Goal: Information Seeking & Learning: Find specific fact

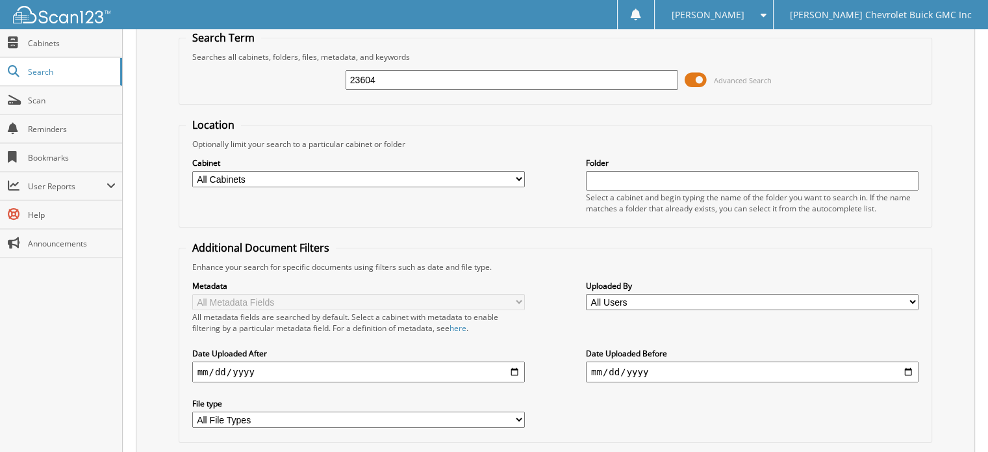
scroll to position [126, 0]
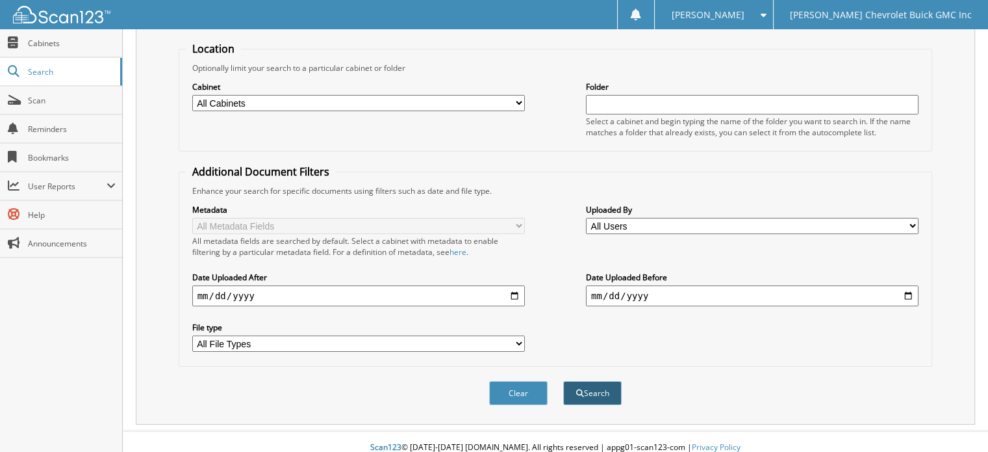
type input "23604"
click at [593, 381] on button "Search" at bounding box center [592, 393] width 58 height 24
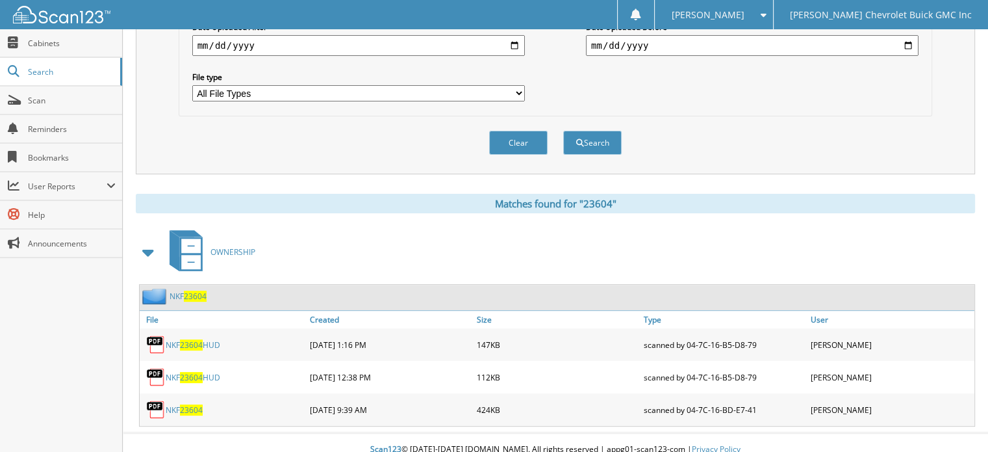
scroll to position [51, 0]
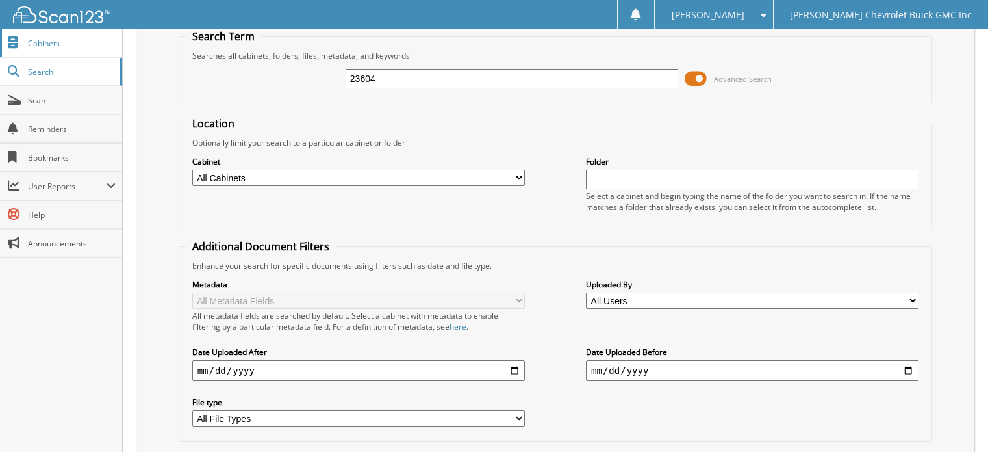
drag, startPoint x: 425, startPoint y: 78, endPoint x: 0, endPoint y: 35, distance: 427.2
click at [0, 36] on body "[PERSON_NAME] Settings Logout [PERSON_NAME] Chevrolet Buick GMC Inc Close Cabin…" at bounding box center [494, 370] width 988 height 842
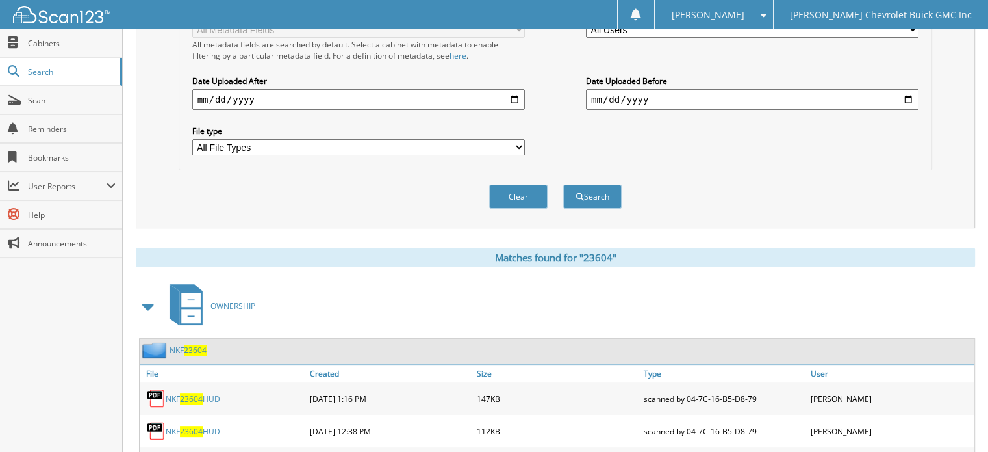
scroll to position [376, 0]
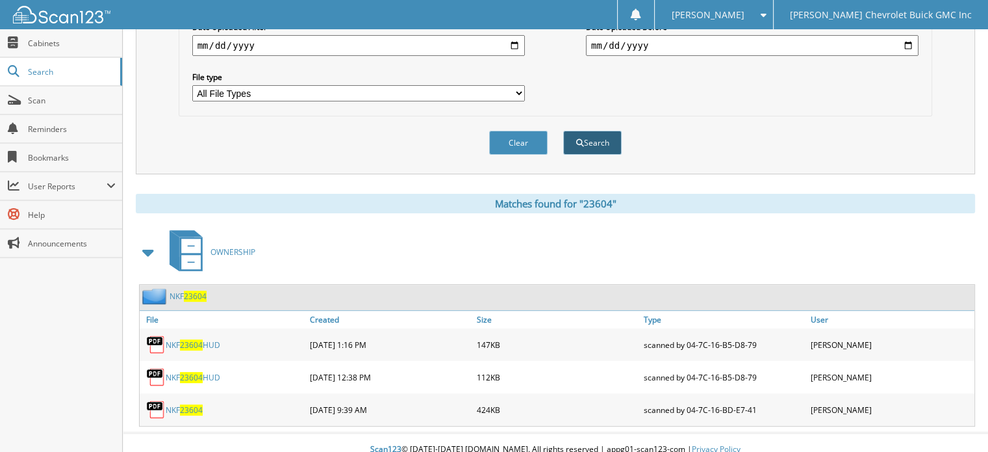
type input "a74890"
click at [606, 131] on button "Search" at bounding box center [592, 143] width 58 height 24
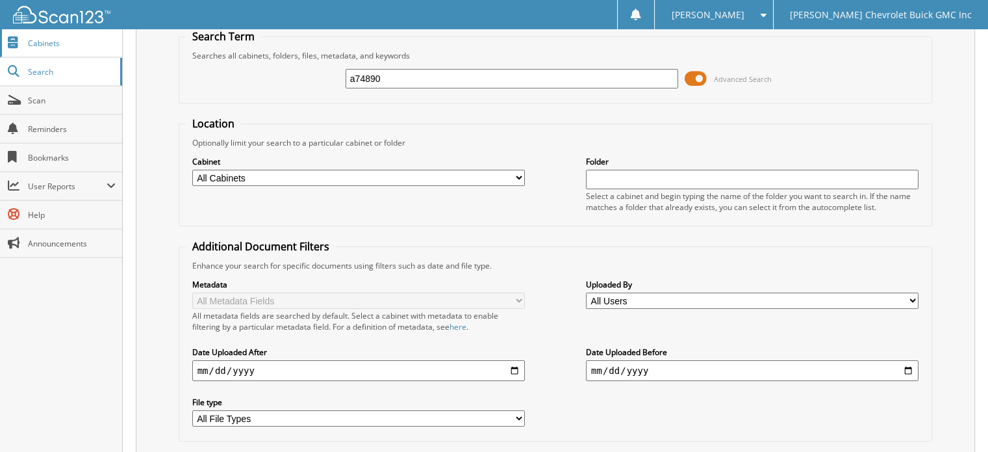
drag, startPoint x: 413, startPoint y: 81, endPoint x: 68, endPoint y: 44, distance: 347.1
click at [68, 46] on body "[PERSON_NAME] Settings Logout [PERSON_NAME] Chevrolet Buick GMC Inc Close Cabin…" at bounding box center [494, 370] width 988 height 842
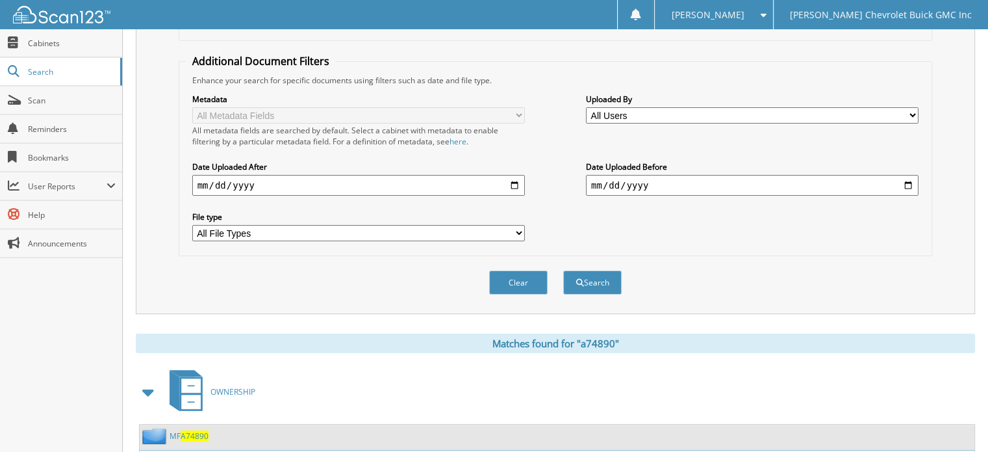
scroll to position [246, 0]
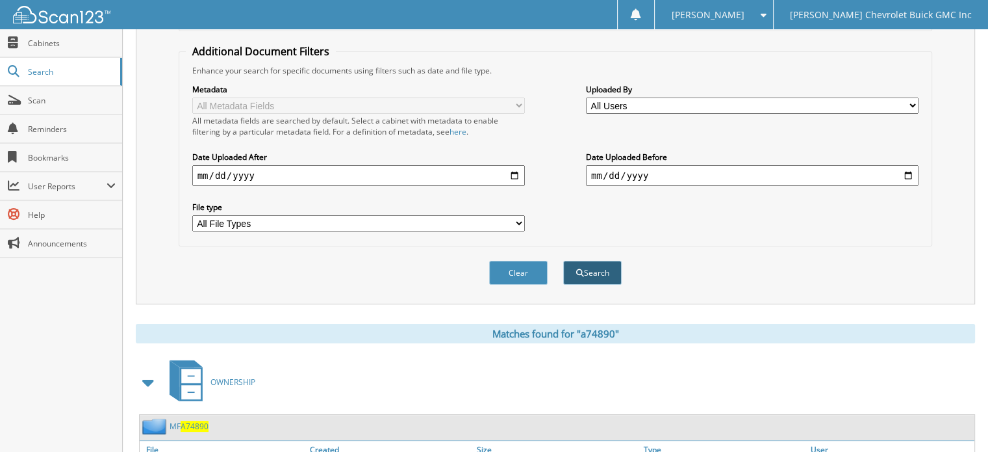
type input "422148"
click at [608, 261] on button "Search" at bounding box center [592, 273] width 58 height 24
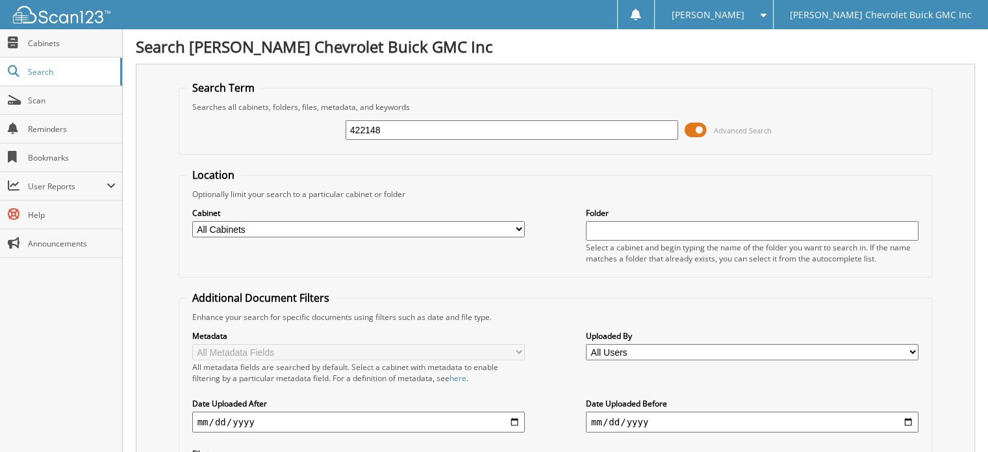
drag, startPoint x: 424, startPoint y: 129, endPoint x: 173, endPoint y: 129, distance: 251.5
click at [173, 129] on div "Search Term Searches all cabinets, folders, files, metadata, and keywords 42214…" at bounding box center [556, 307] width 840 height 487
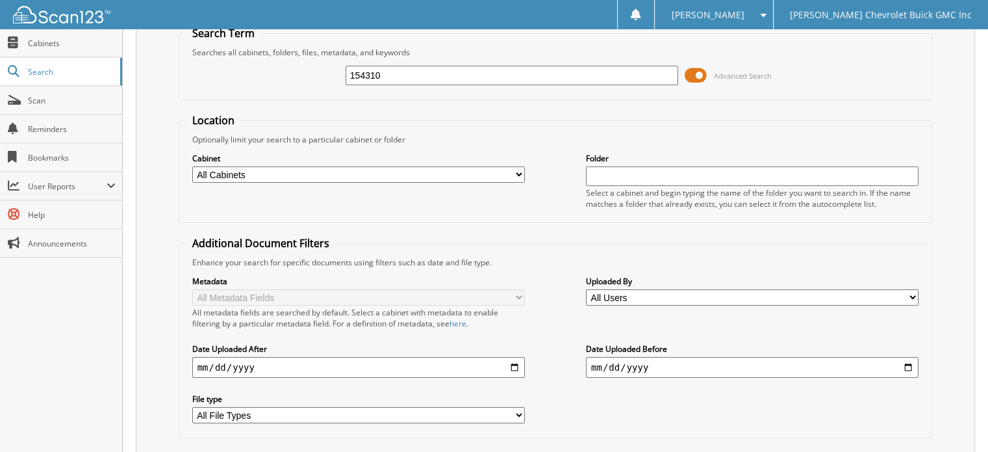
scroll to position [195, 0]
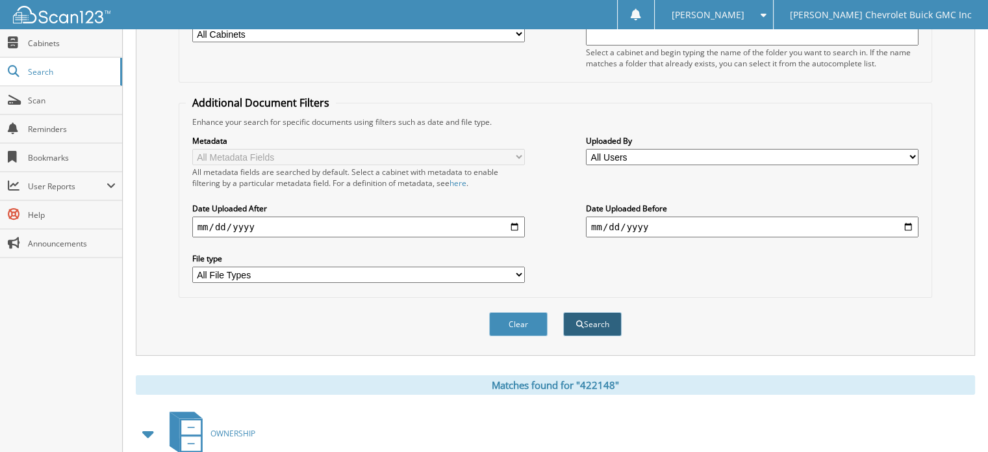
type input "154310"
click at [600, 312] on button "Search" at bounding box center [592, 324] width 58 height 24
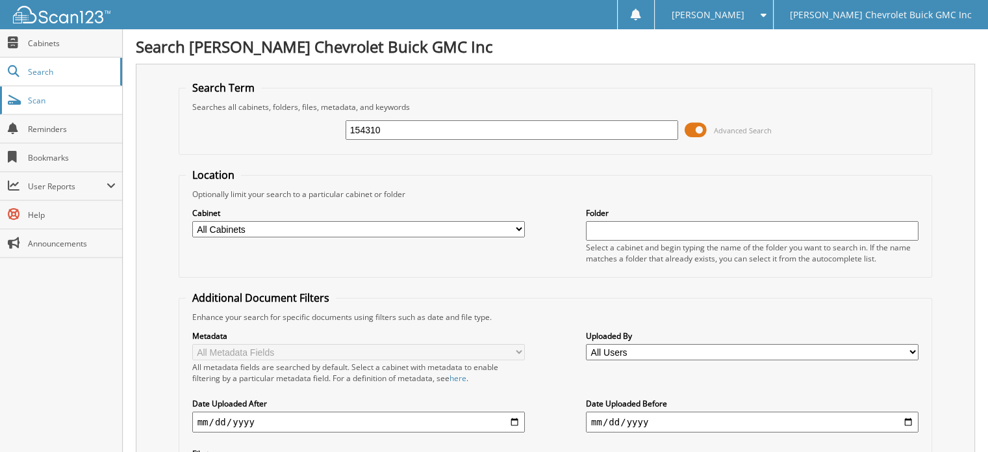
drag, startPoint x: 419, startPoint y: 127, endPoint x: 62, endPoint y: 90, distance: 358.6
click at [62, 90] on body "[PERSON_NAME] Settings Logout [PERSON_NAME] Chevrolet Buick GMC Inc Close Cabin…" at bounding box center [494, 388] width 988 height 777
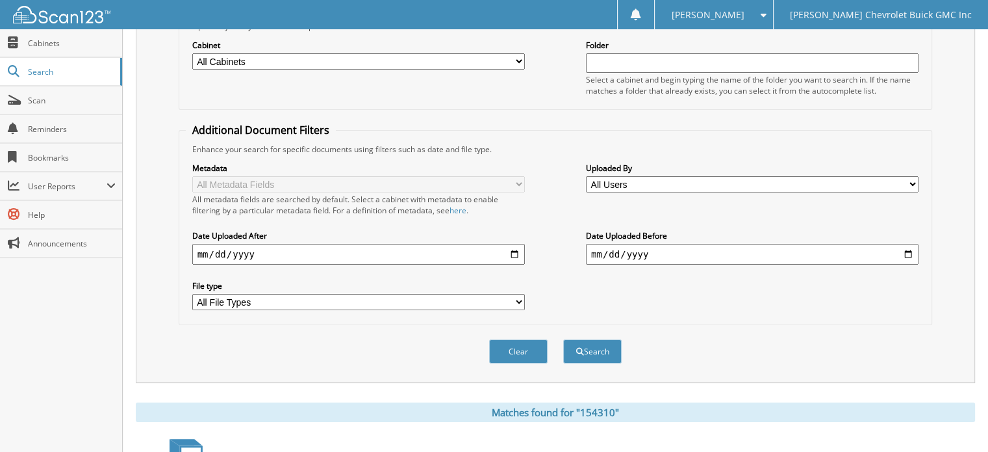
scroll to position [195, 0]
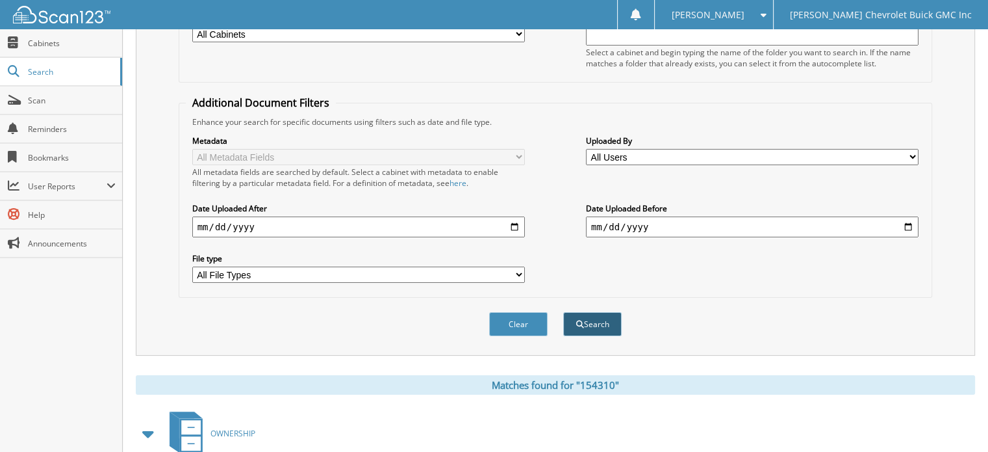
type input "538737"
click at [610, 317] on button "Search" at bounding box center [592, 324] width 58 height 24
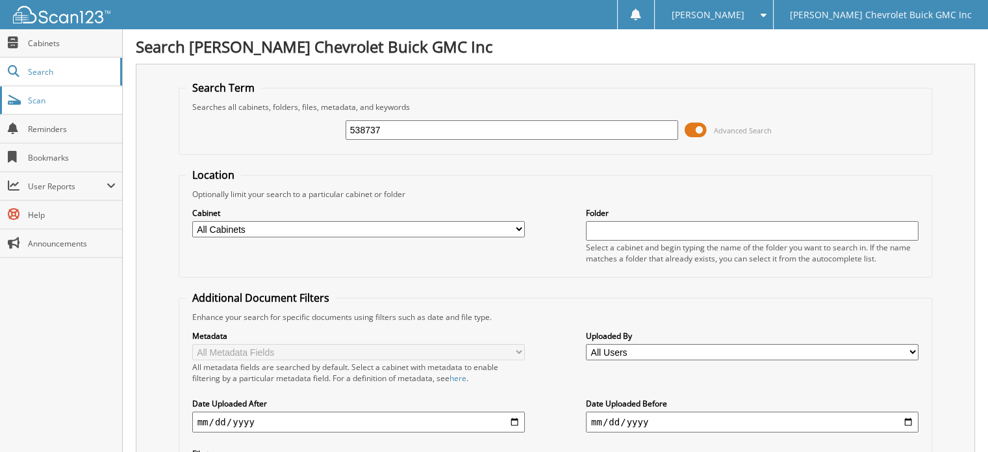
drag, startPoint x: 185, startPoint y: 114, endPoint x: 10, endPoint y: 110, distance: 174.2
click at [10, 110] on body "[PERSON_NAME] Settings Logout [PERSON_NAME] Chevrolet Buick GMC Inc Close Cabin…" at bounding box center [494, 388] width 988 height 777
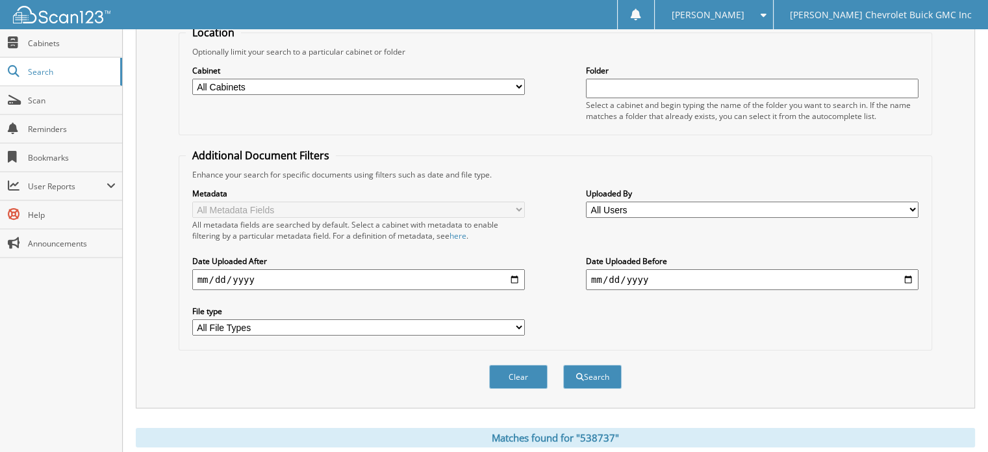
scroll to position [195, 0]
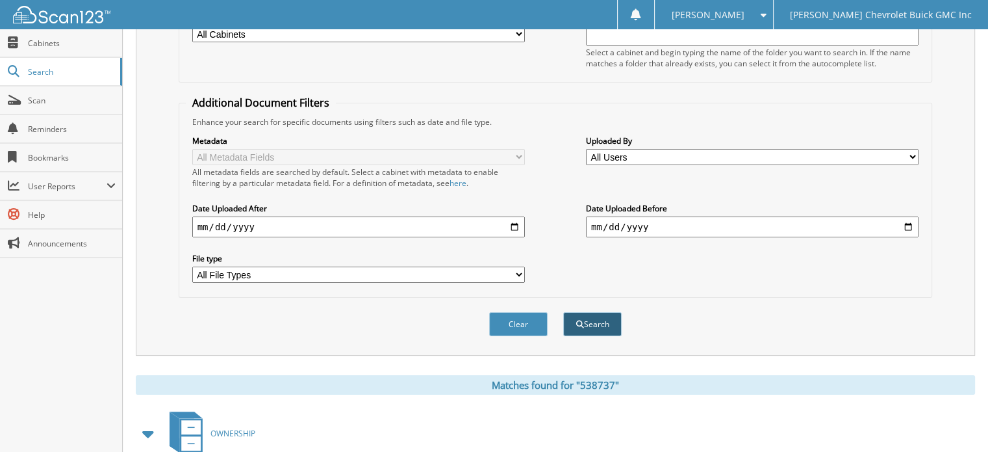
type input "118449"
click at [608, 319] on button "Search" at bounding box center [592, 324] width 58 height 24
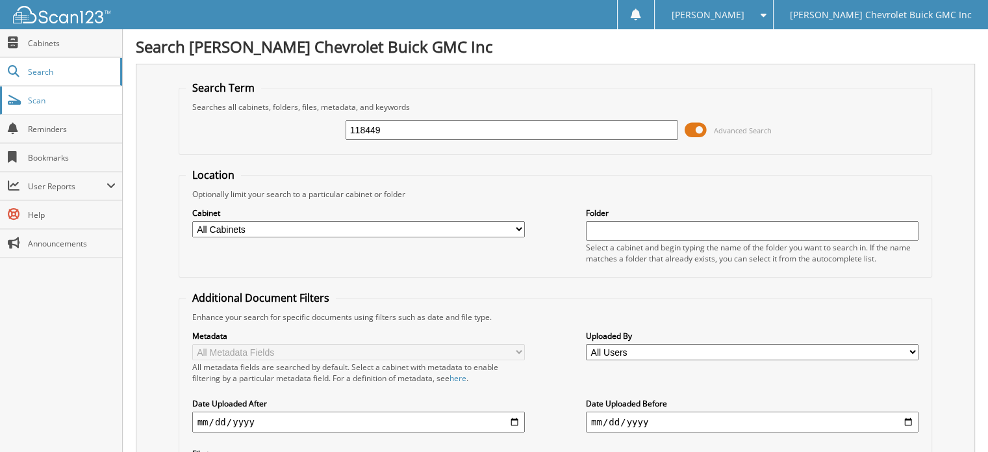
drag, startPoint x: 423, startPoint y: 124, endPoint x: 83, endPoint y: 103, distance: 340.5
click at [83, 103] on body "[PERSON_NAME] Settings Logout [PERSON_NAME] Chevrolet Buick GMC Inc Close Cabin…" at bounding box center [494, 388] width 988 height 777
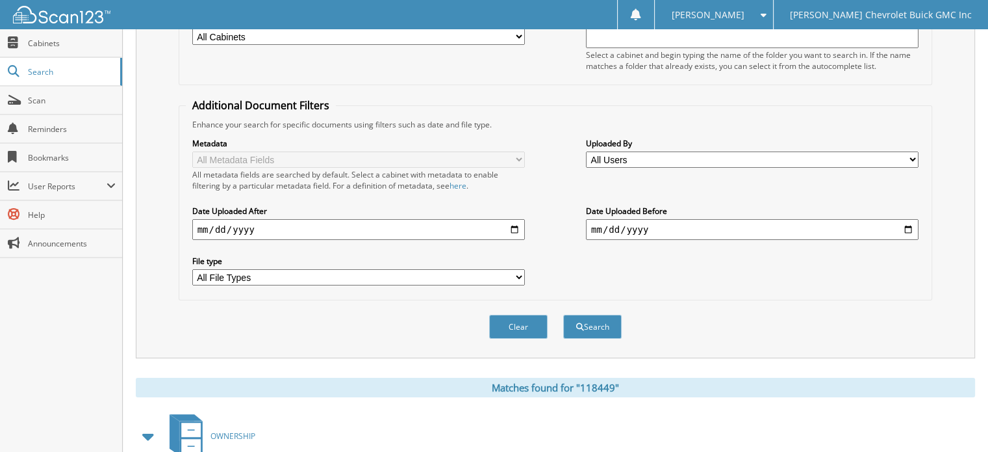
scroll to position [195, 0]
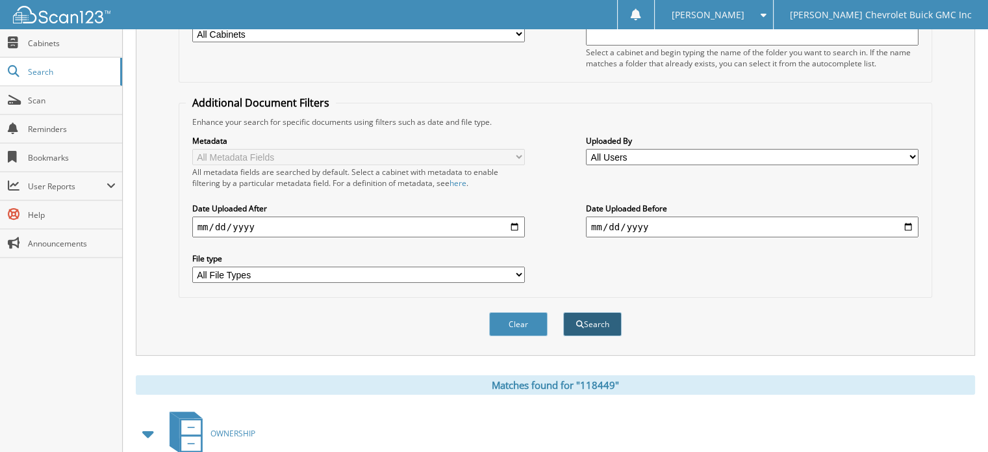
type input "a31540"
click at [606, 312] on button "Search" at bounding box center [592, 324] width 58 height 24
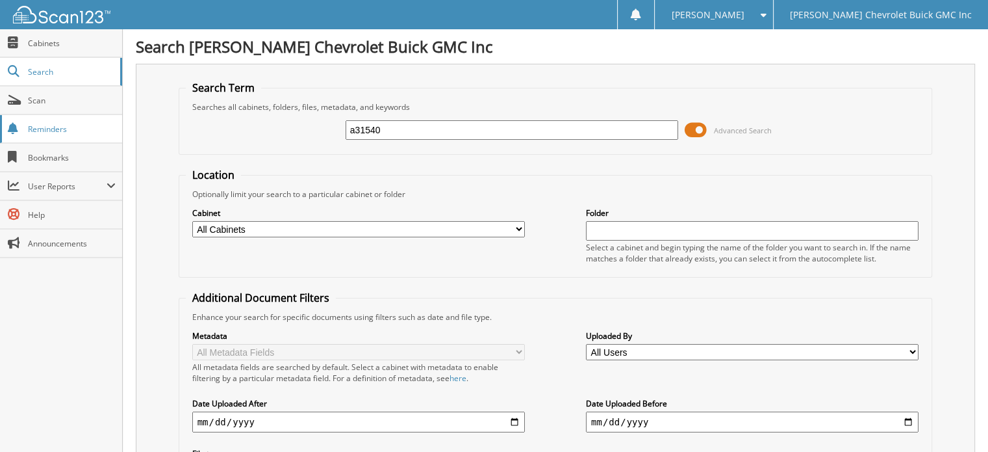
drag, startPoint x: 422, startPoint y: 127, endPoint x: 0, endPoint y: 127, distance: 421.8
click at [0, 127] on body "[PERSON_NAME] Settings Logout [PERSON_NAME] Chevrolet Buick GMC Inc Close Cabin…" at bounding box center [494, 388] width 988 height 777
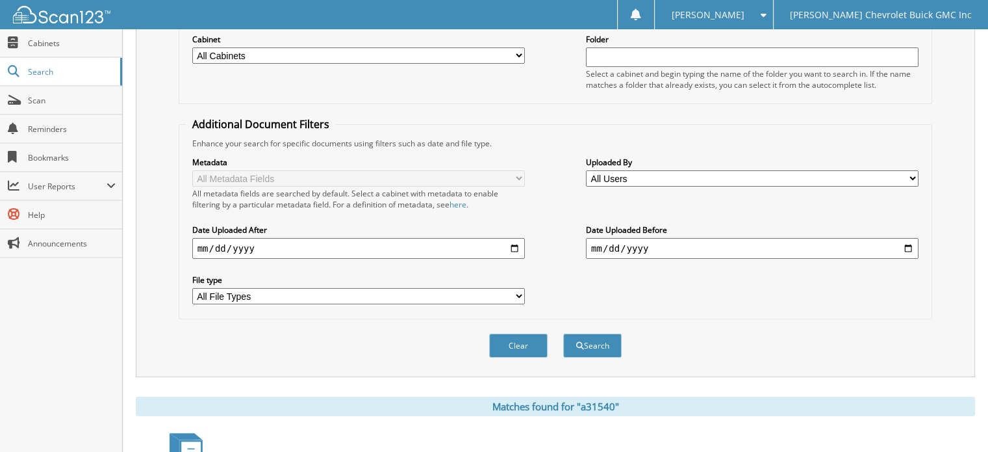
scroll to position [195, 0]
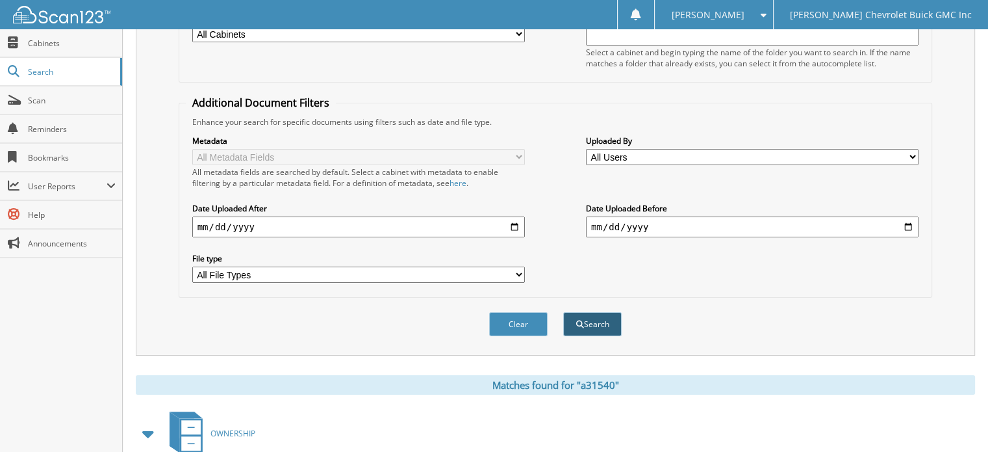
type input "35919"
click at [603, 313] on button "Search" at bounding box center [592, 324] width 58 height 24
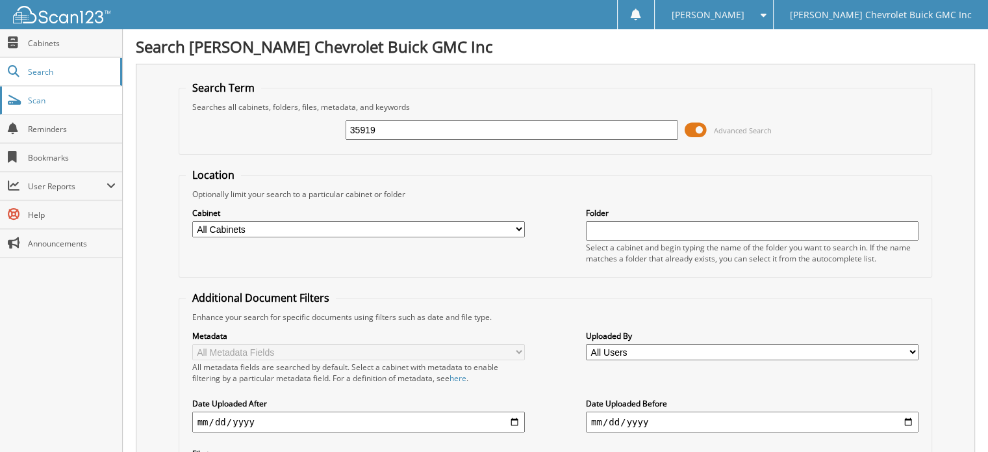
drag, startPoint x: 416, startPoint y: 127, endPoint x: 0, endPoint y: 104, distance: 416.5
click at [0, 104] on body "Donna S. Settings Logout Larry Hudson Chevrolet Buick GMC Inc Close Cabinets Se…" at bounding box center [494, 388] width 988 height 777
click at [457, 133] on input "54f987" at bounding box center [512, 129] width 333 height 19
drag, startPoint x: 437, startPoint y: 127, endPoint x: 0, endPoint y: 52, distance: 443.7
click at [0, 52] on body "Donna S. Settings Logout Larry Hudson Chevrolet Buick GMC Inc Close Cabinets Se…" at bounding box center [494, 388] width 988 height 777
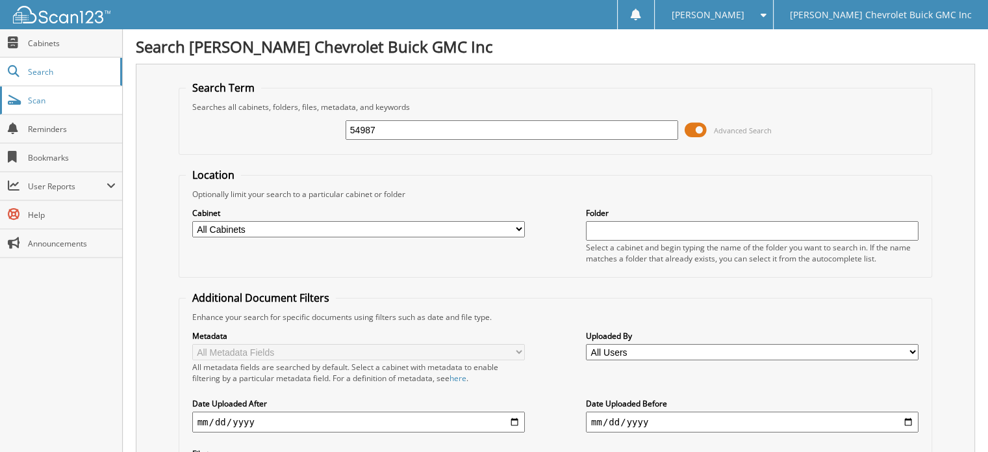
drag, startPoint x: 407, startPoint y: 126, endPoint x: 0, endPoint y: 109, distance: 407.2
click at [0, 109] on body "Donna S. Settings Logout Larry Hudson Chevrolet Buick GMC Inc Close Cabinets Se…" at bounding box center [494, 388] width 988 height 777
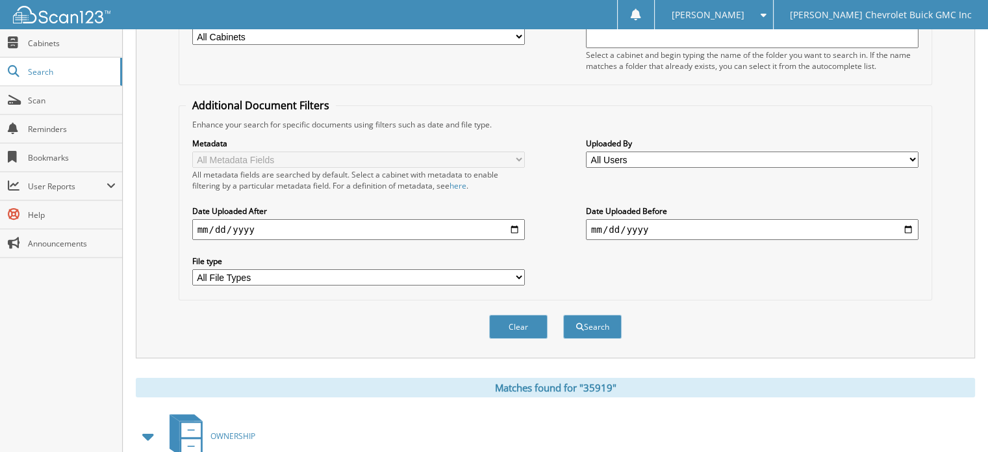
scroll to position [195, 0]
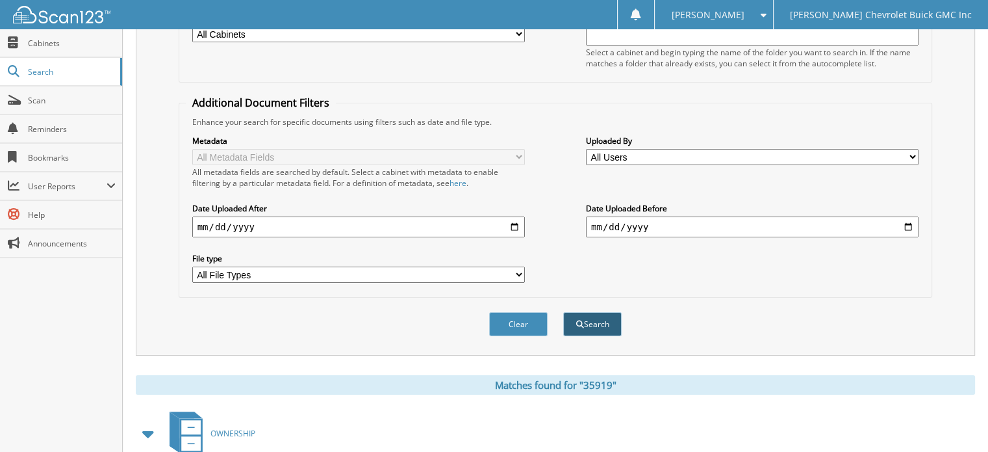
type input "93331"
click at [600, 312] on button "Search" at bounding box center [592, 324] width 58 height 24
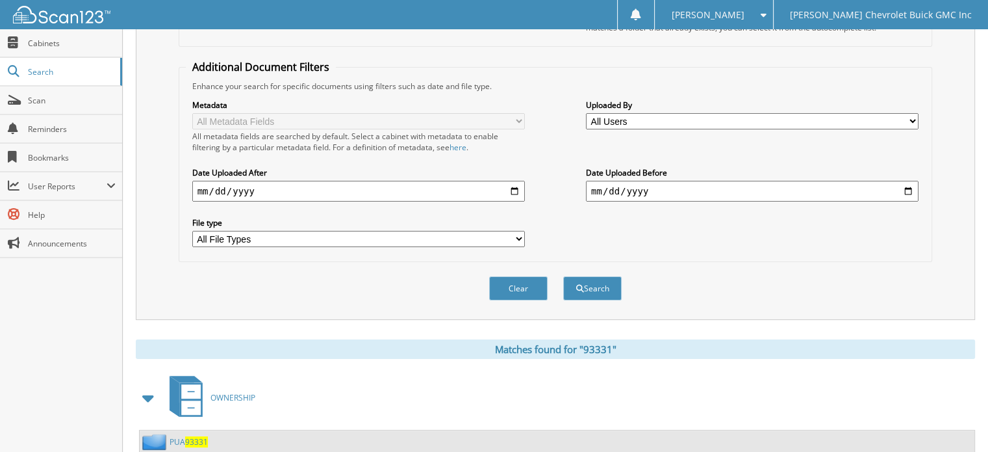
scroll to position [25, 0]
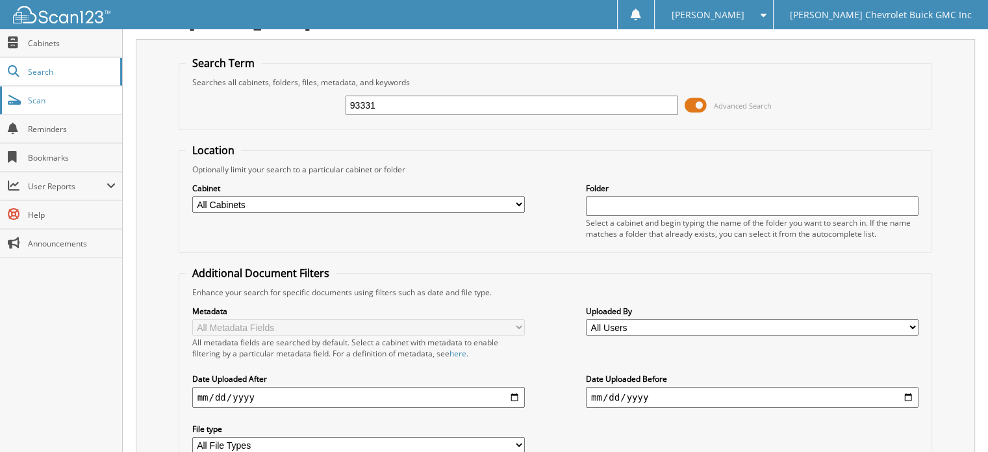
drag, startPoint x: 391, startPoint y: 105, endPoint x: 73, endPoint y: 97, distance: 318.5
click at [73, 97] on body "[PERSON_NAME] Settings Logout [PERSON_NAME] Chevrolet Buick GMC Inc Close Cabin…" at bounding box center [494, 416] width 988 height 882
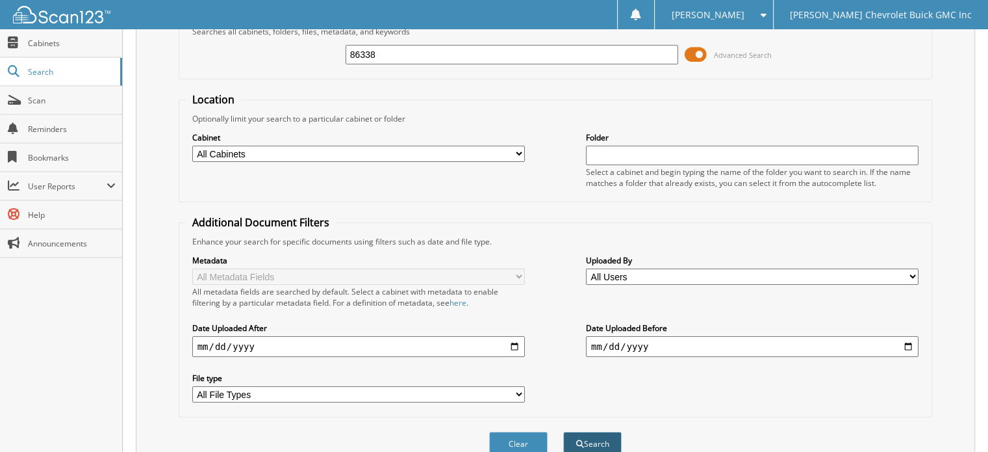
scroll to position [220, 0]
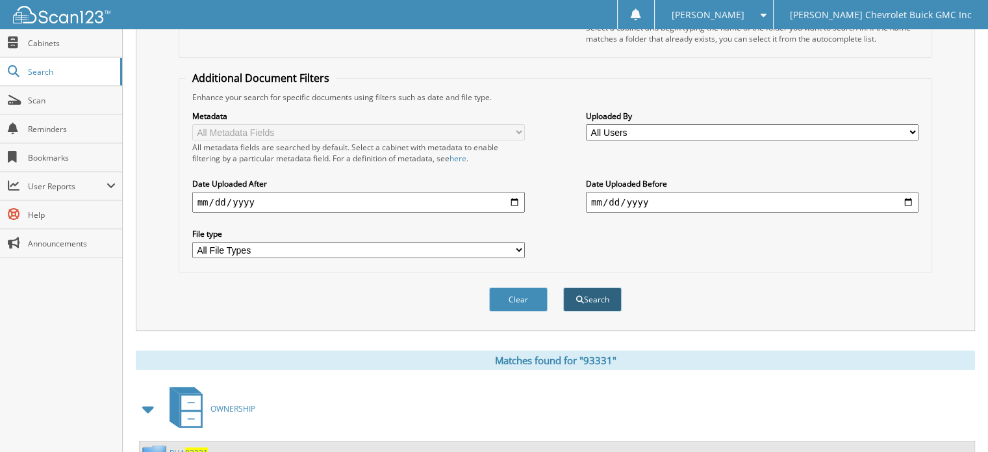
type input "86338"
click at [597, 287] on button "Search" at bounding box center [592, 299] width 58 height 24
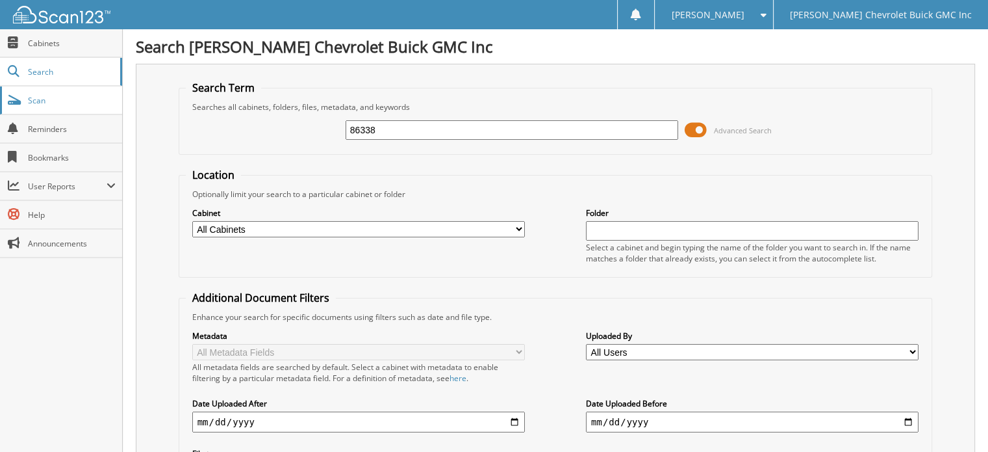
drag, startPoint x: 415, startPoint y: 129, endPoint x: 118, endPoint y: 103, distance: 298.8
click at [117, 106] on body "Donna S. Settings Logout Larry Hudson Chevrolet Buick GMC Inc Close Cabinets Se…" at bounding box center [494, 388] width 988 height 777
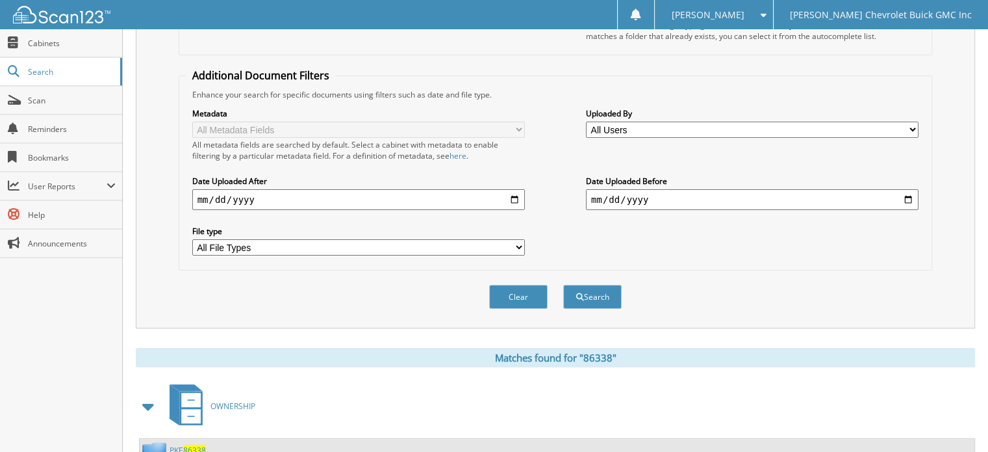
scroll to position [260, 0]
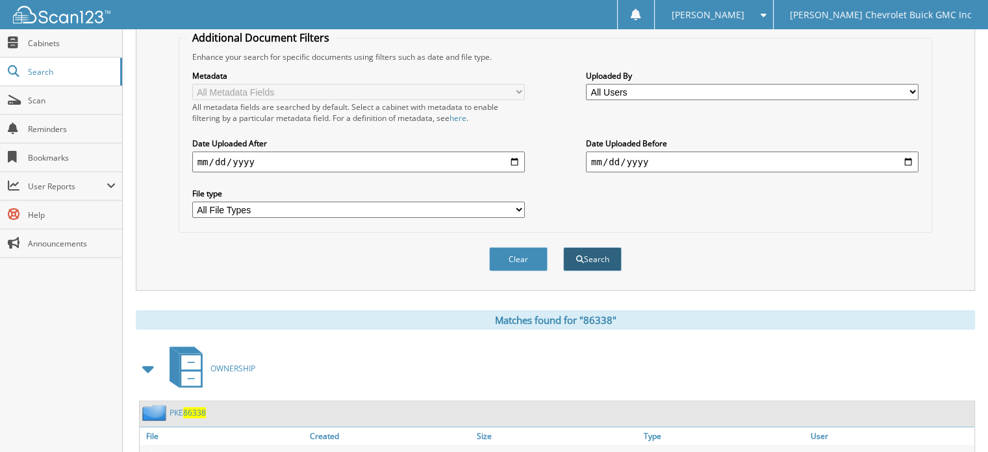
type input "120441"
click at [601, 251] on button "Search" at bounding box center [592, 259] width 58 height 24
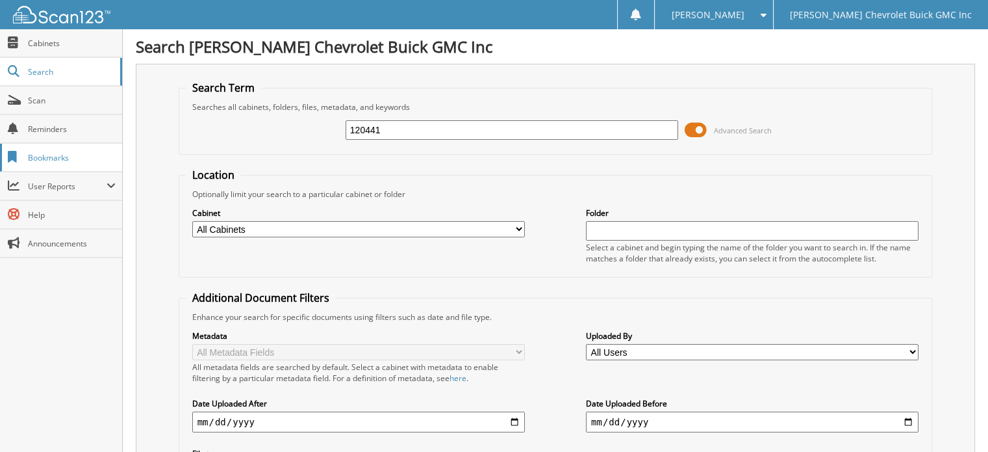
drag, startPoint x: 412, startPoint y: 129, endPoint x: 109, endPoint y: 144, distance: 303.8
click at [109, 144] on body "[PERSON_NAME] Settings Logout [PERSON_NAME] Chevrolet Buick GMC Inc Close Cabin…" at bounding box center [494, 404] width 988 height 809
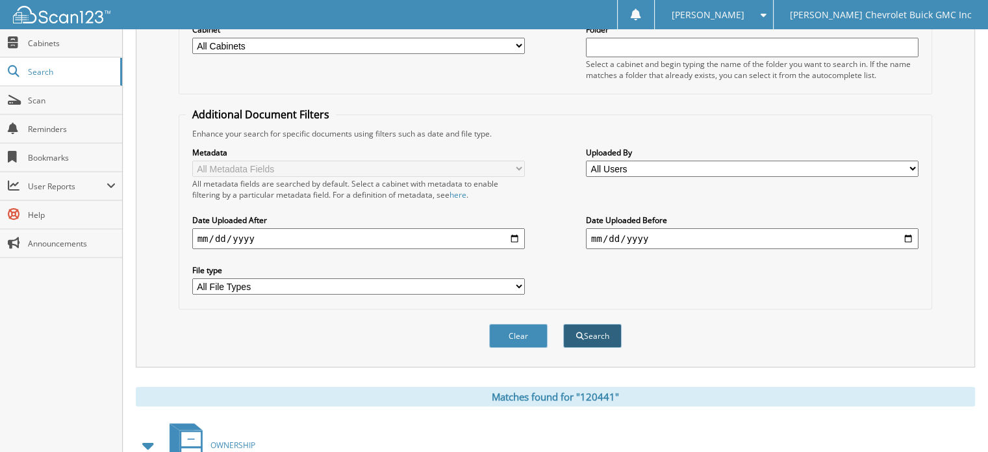
scroll to position [195, 0]
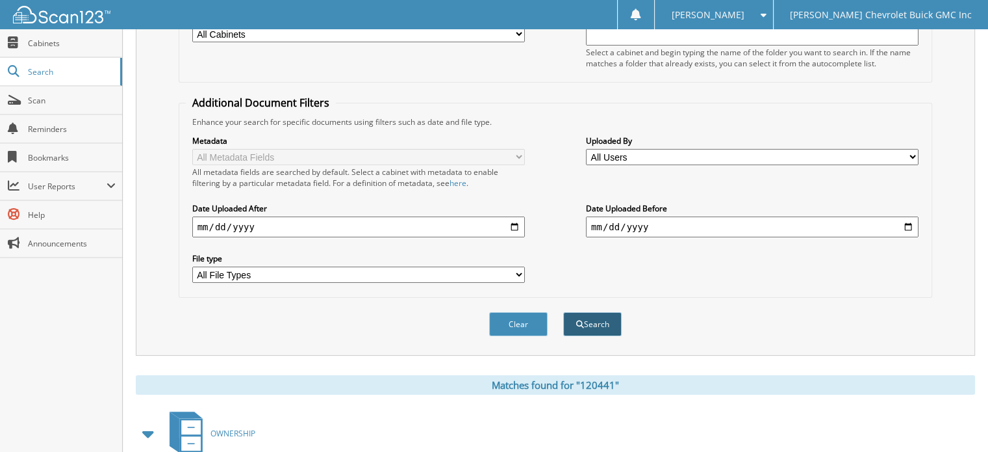
type input "28638"
click at [584, 318] on button "Search" at bounding box center [592, 324] width 58 height 24
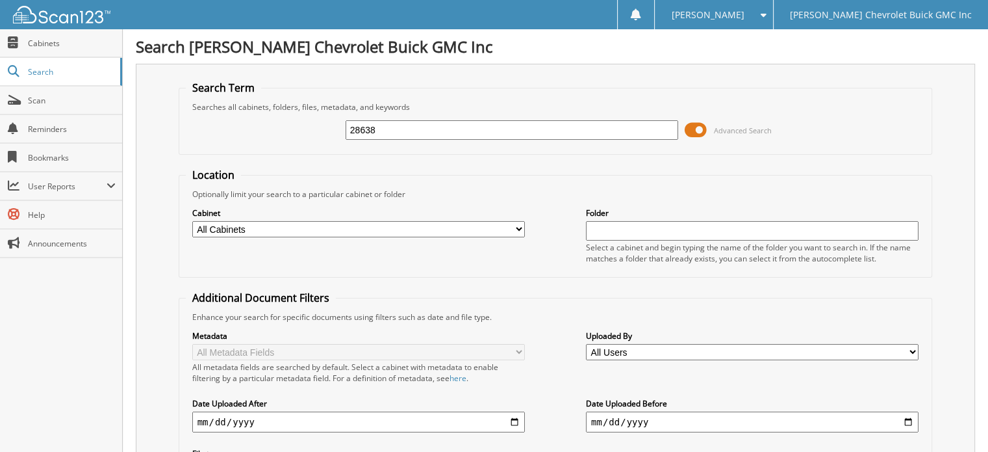
drag, startPoint x: 400, startPoint y: 132, endPoint x: 242, endPoint y: 134, distance: 158.6
click at [242, 134] on div "28638 Advanced Search" at bounding box center [556, 129] width 740 height 35
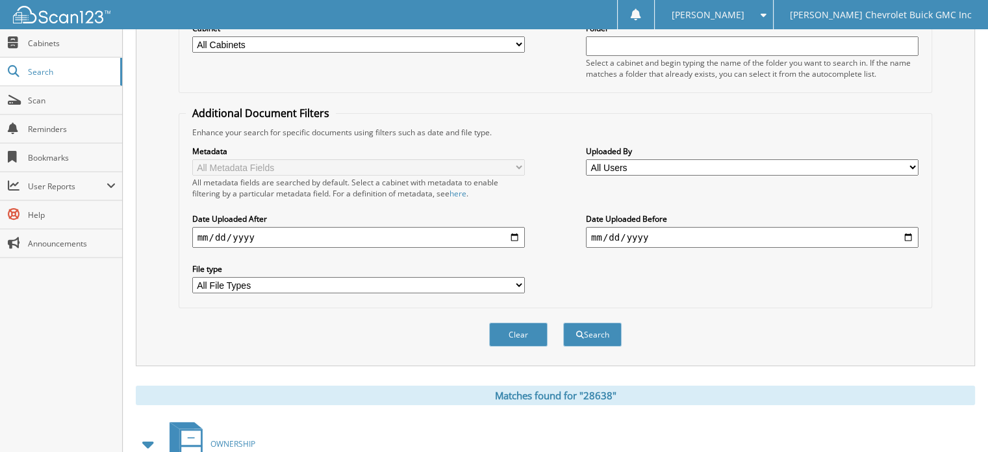
scroll to position [195, 0]
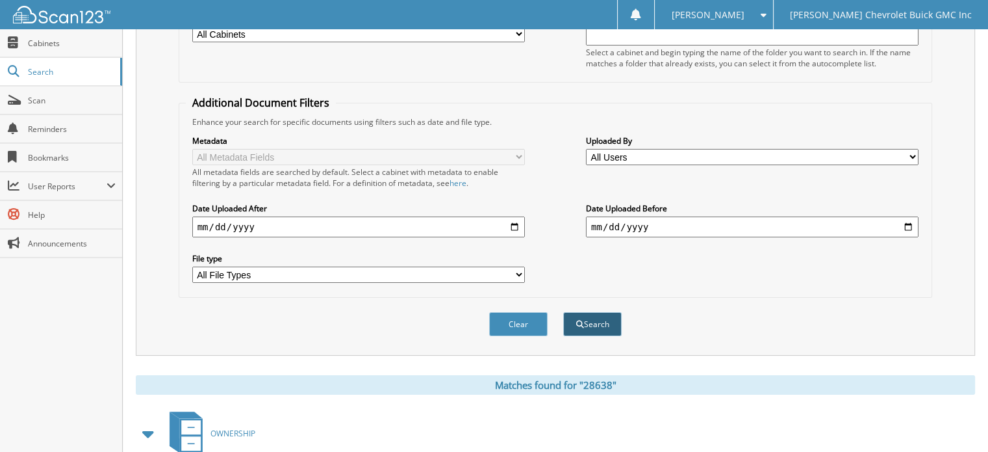
type input "116115"
click at [598, 315] on button "Search" at bounding box center [592, 324] width 58 height 24
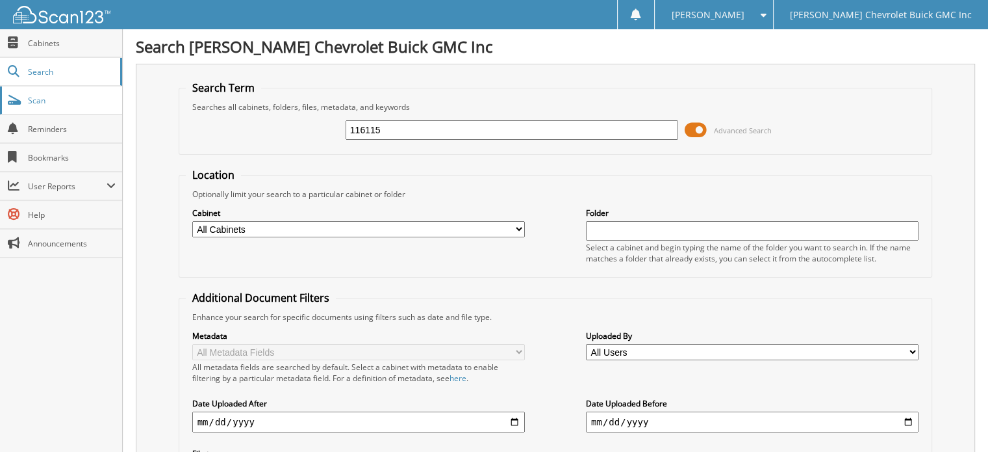
drag, startPoint x: 443, startPoint y: 132, endPoint x: 1, endPoint y: 88, distance: 443.5
click at [2, 88] on body "[PERSON_NAME] Settings Logout [PERSON_NAME] Chevrolet Buick GMC Inc Close Cabin…" at bounding box center [494, 404] width 988 height 809
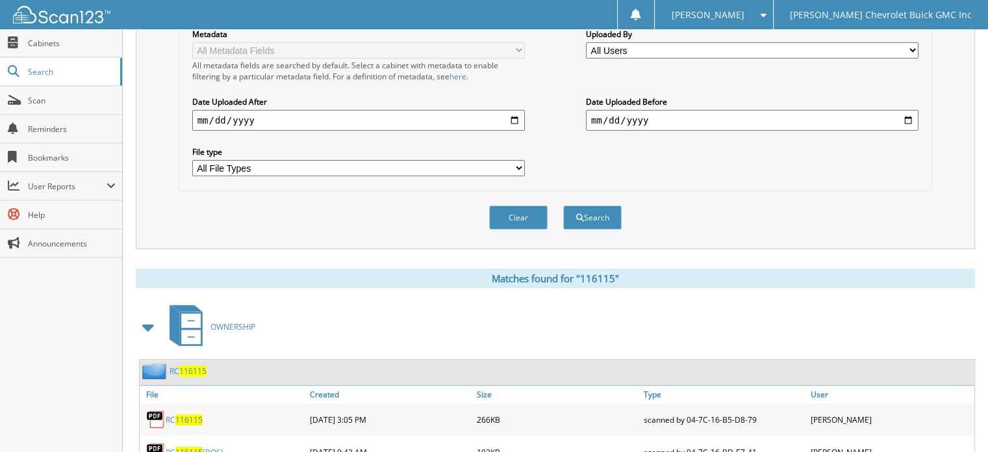
scroll to position [344, 0]
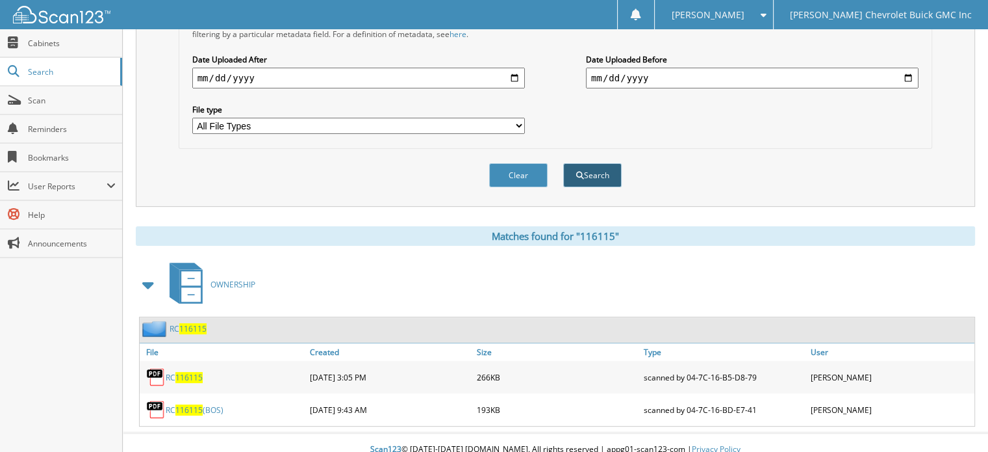
type input "114127"
click at [597, 163] on button "Search" at bounding box center [592, 175] width 58 height 24
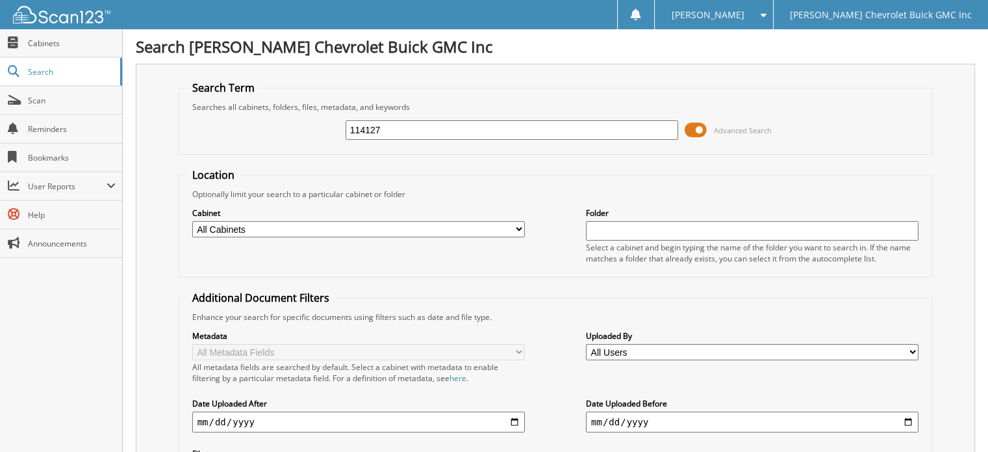
click at [458, 411] on input "date" at bounding box center [358, 421] width 333 height 21
drag, startPoint x: 420, startPoint y: 123, endPoint x: 187, endPoint y: 109, distance: 233.1
click at [187, 109] on fieldset "Search Term Searches all cabinets, folders, files, metadata, and keywords 11412…" at bounding box center [556, 118] width 754 height 74
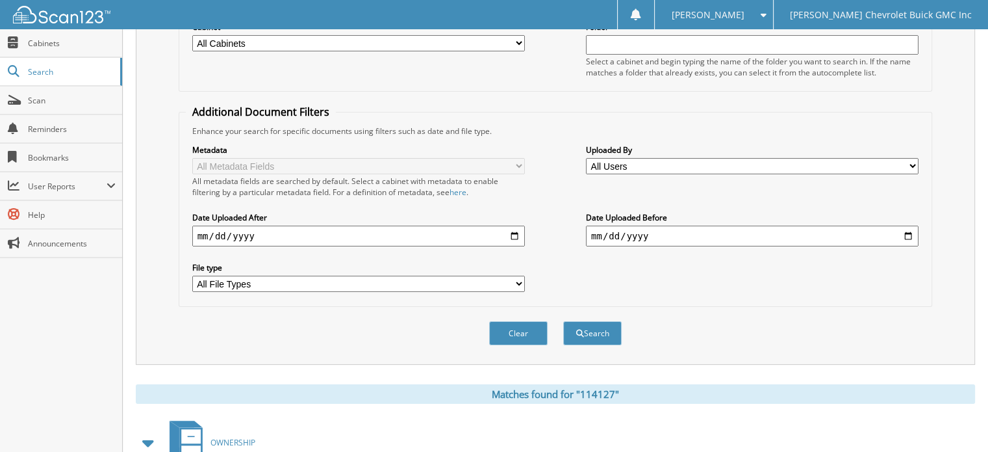
scroll to position [195, 0]
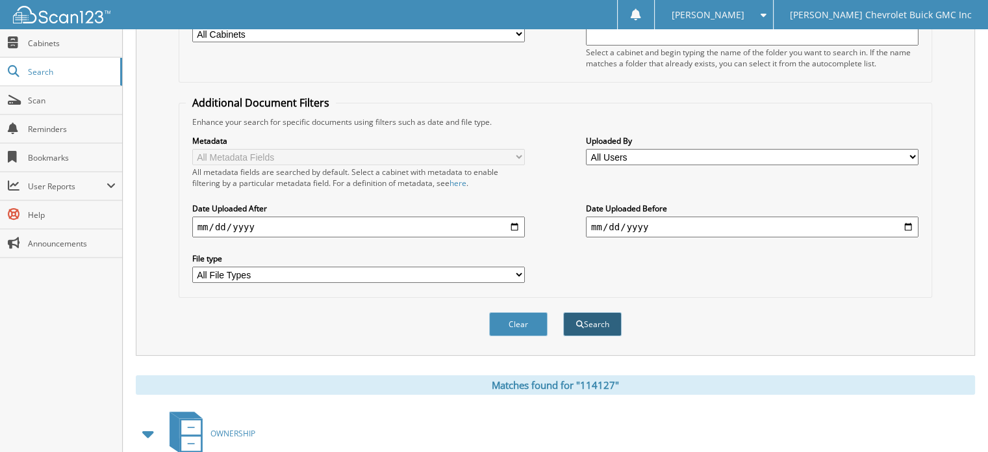
type input "122092"
click at [596, 314] on button "Search" at bounding box center [592, 324] width 58 height 24
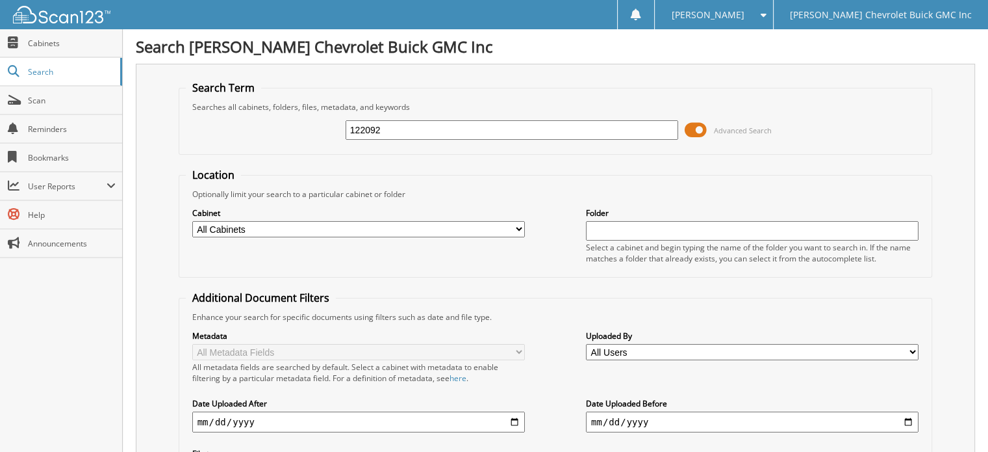
drag, startPoint x: 402, startPoint y: 123, endPoint x: 165, endPoint y: 129, distance: 236.6
click at [165, 129] on div "Search Term Searches all cabinets, folders, files, metadata, and keywords 12209…" at bounding box center [556, 307] width 840 height 487
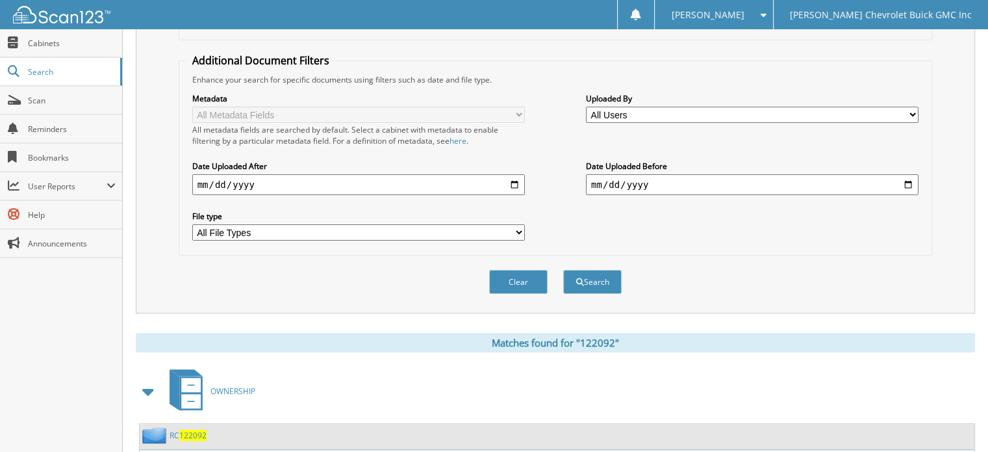
scroll to position [260, 0]
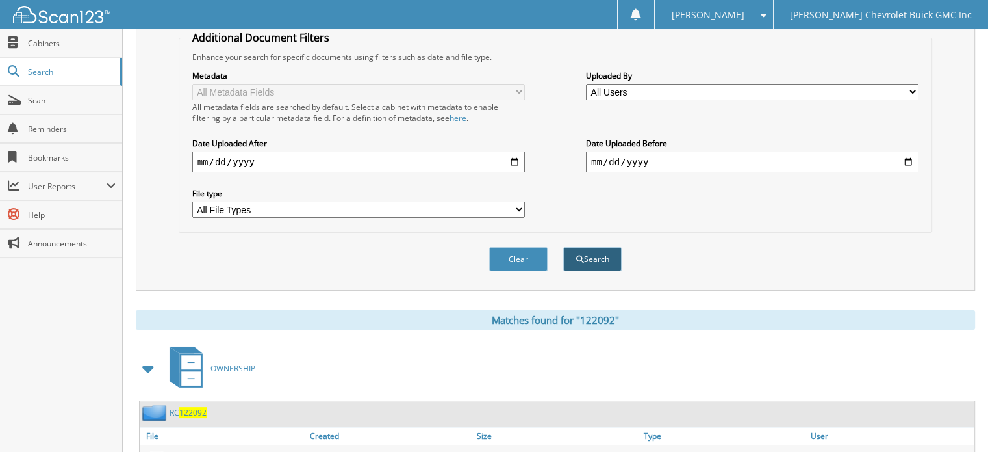
type input "c71711"
click at [603, 248] on button "Search" at bounding box center [592, 259] width 58 height 24
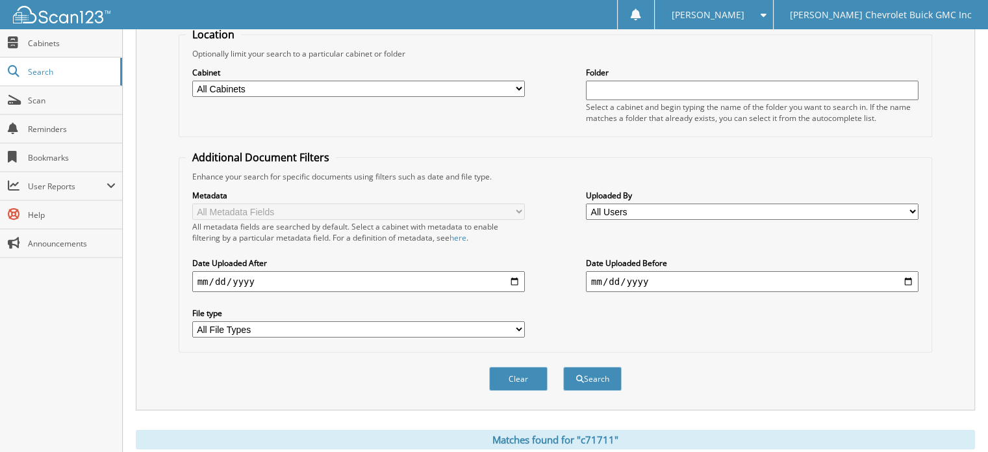
scroll to position [19, 0]
